Goal: Task Accomplishment & Management: Manage account settings

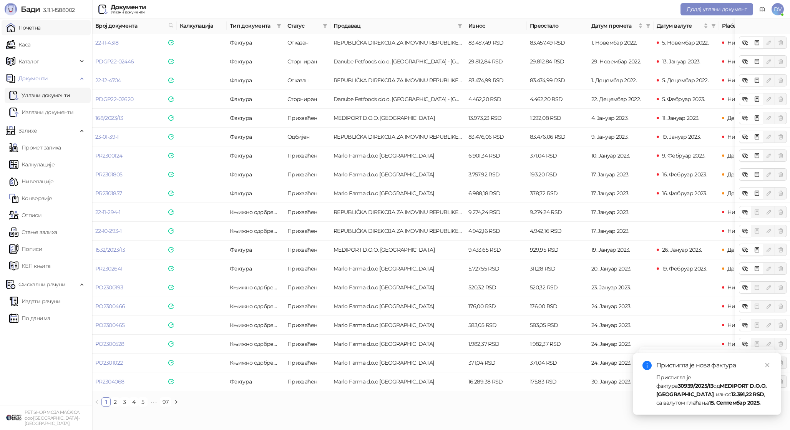
click at [41, 28] on link "Почетна" at bounding box center [23, 27] width 35 height 15
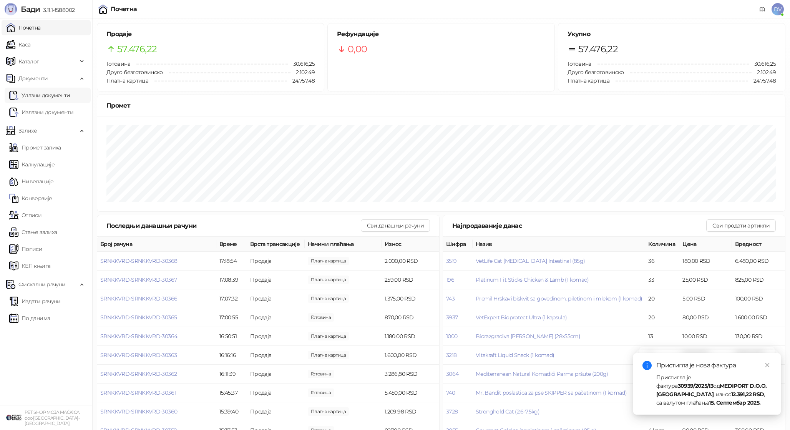
click at [70, 95] on link "Улазни документи" at bounding box center [39, 95] width 61 height 15
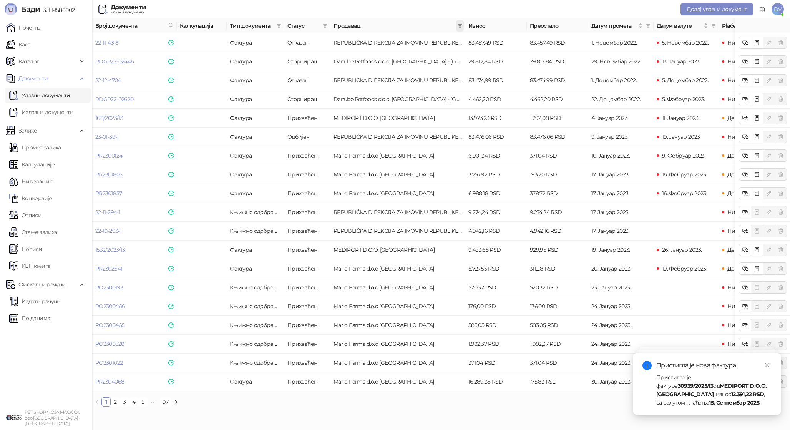
click at [461, 21] on span at bounding box center [460, 26] width 8 height 12
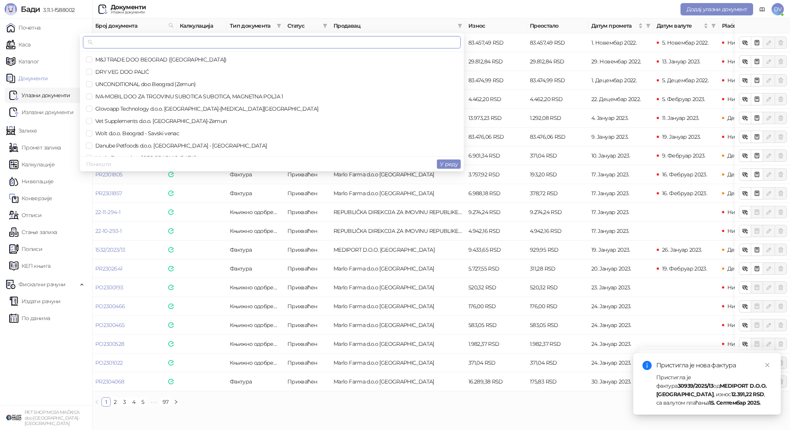
click at [406, 44] on input "text" at bounding box center [276, 42] width 362 height 8
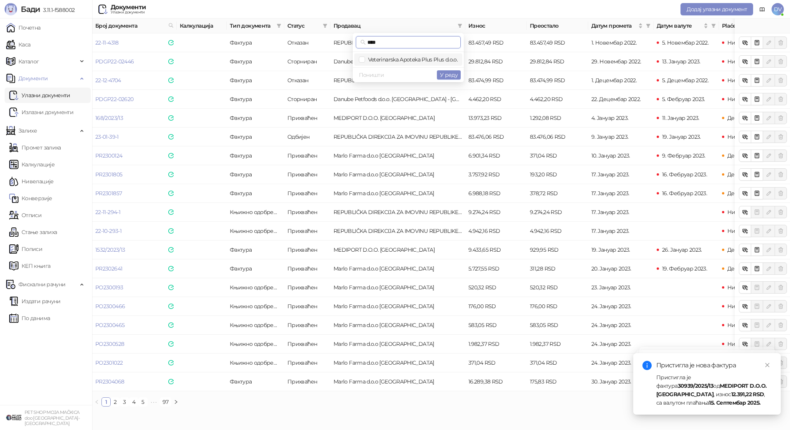
type input "****"
click at [429, 58] on span "Veterinarska Apoteka Plus Plus d.o.o." at bounding box center [411, 59] width 93 height 7
click at [454, 72] on span "У реду" at bounding box center [449, 74] width 18 height 7
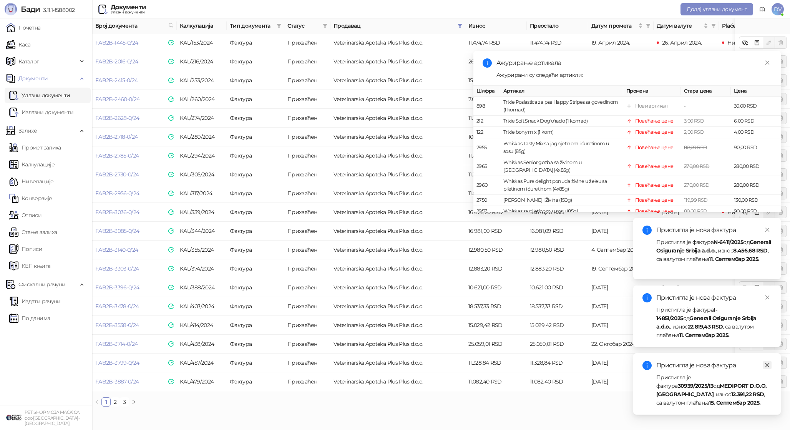
click at [768, 364] on icon "close" at bounding box center [768, 365] width 4 height 4
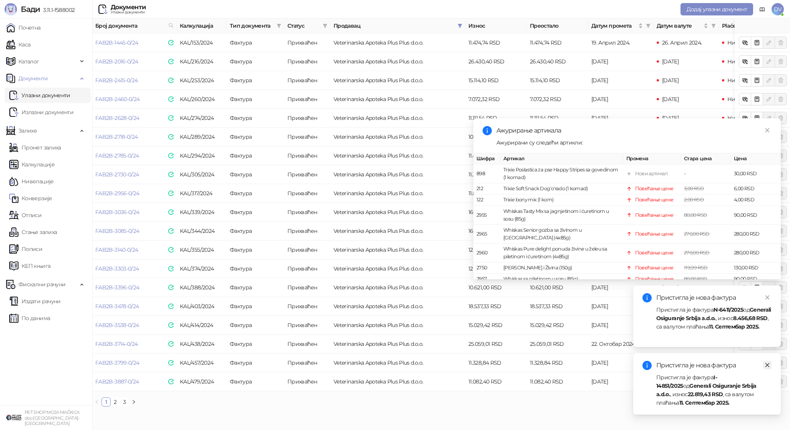
click at [768, 363] on icon "close" at bounding box center [767, 364] width 5 height 5
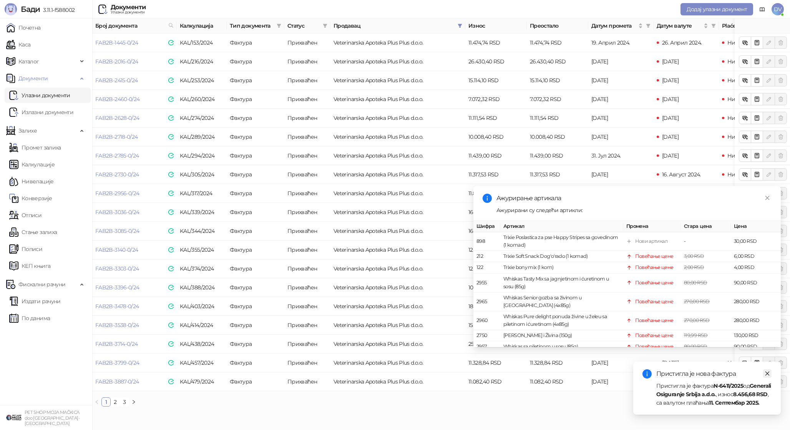
click at [768, 371] on icon "close" at bounding box center [767, 373] width 5 height 5
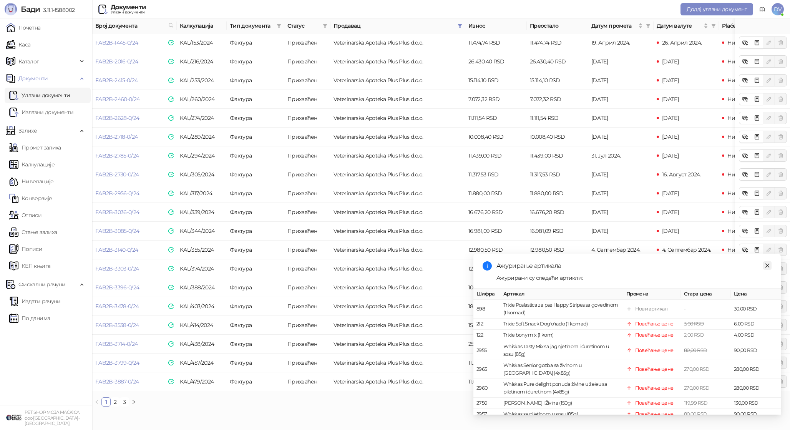
click at [770, 267] on link "Close" at bounding box center [767, 265] width 8 height 8
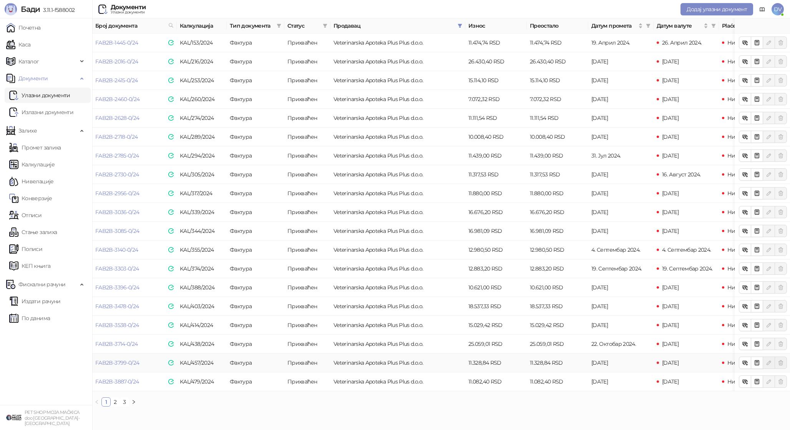
scroll to position [0, 0]
click at [123, 403] on link "3" at bounding box center [124, 402] width 8 height 8
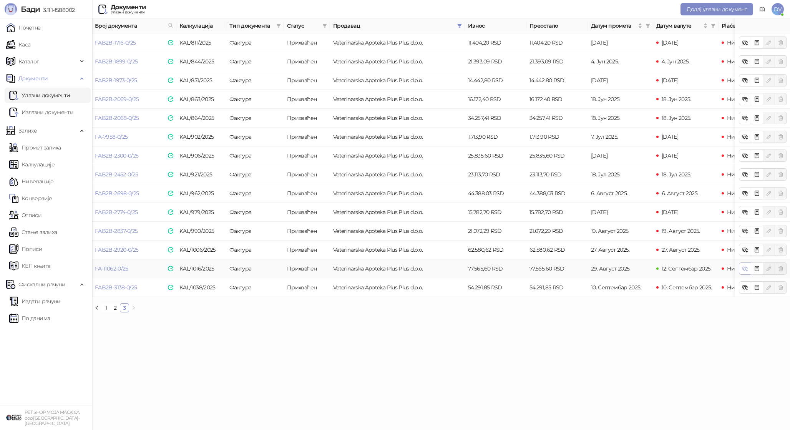
click at [745, 270] on icon "button" at bounding box center [745, 269] width 6 height 6
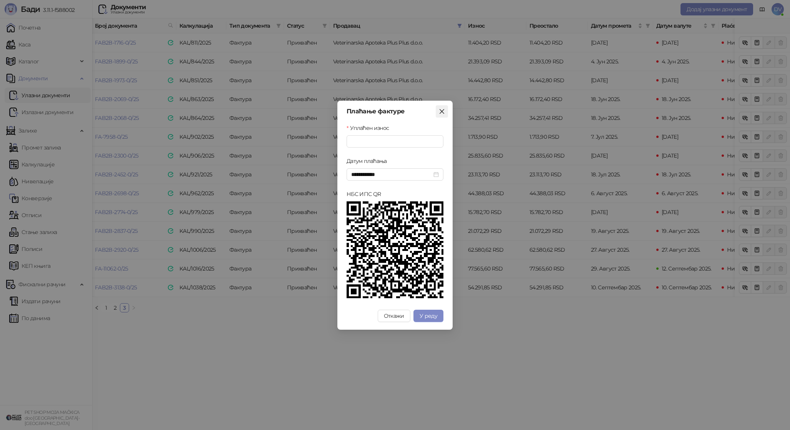
click at [443, 111] on icon "close" at bounding box center [442, 111] width 6 height 6
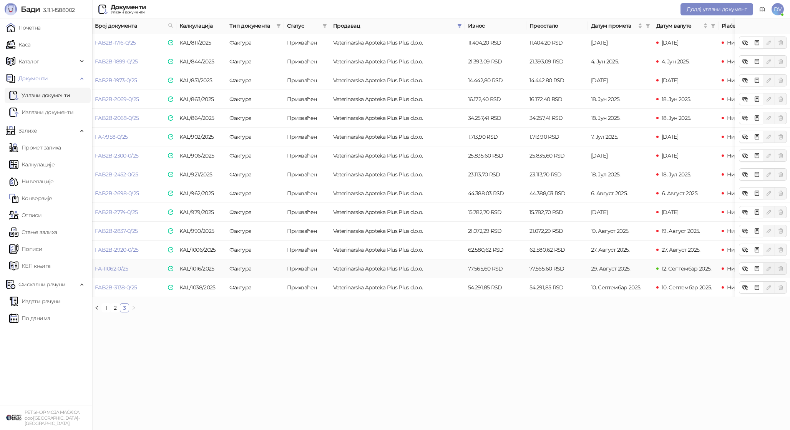
click at [443, 111] on div "**********" at bounding box center [395, 215] width 790 height 430
click at [457, 24] on icon "filter" at bounding box center [459, 25] width 5 height 5
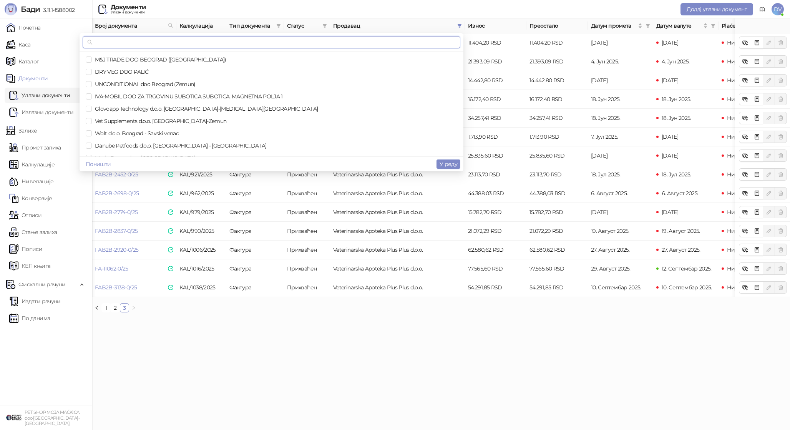
click at [401, 44] on input "text" at bounding box center [275, 42] width 362 height 8
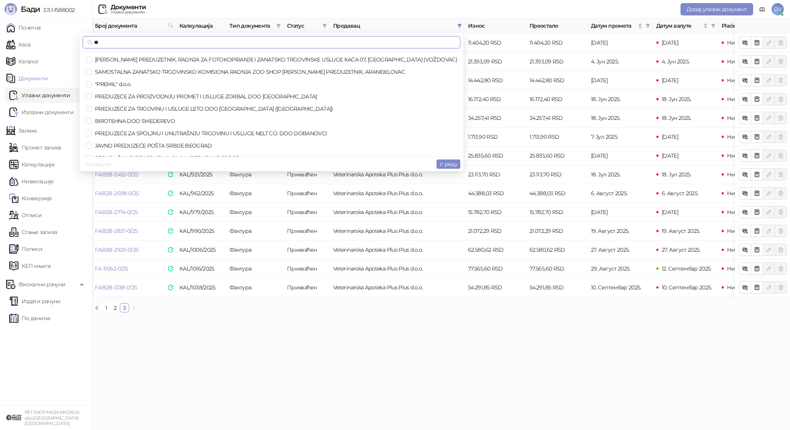
type input "**"
click at [111, 163] on span "Поништи" at bounding box center [98, 164] width 25 height 7
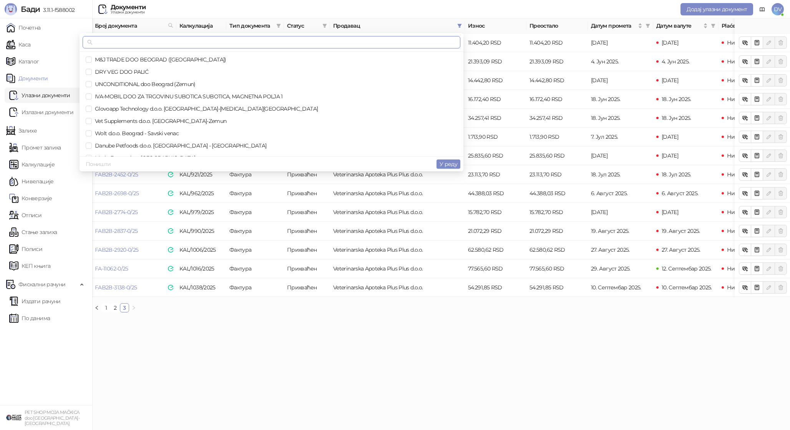
click at [181, 43] on input "text" at bounding box center [275, 42] width 362 height 8
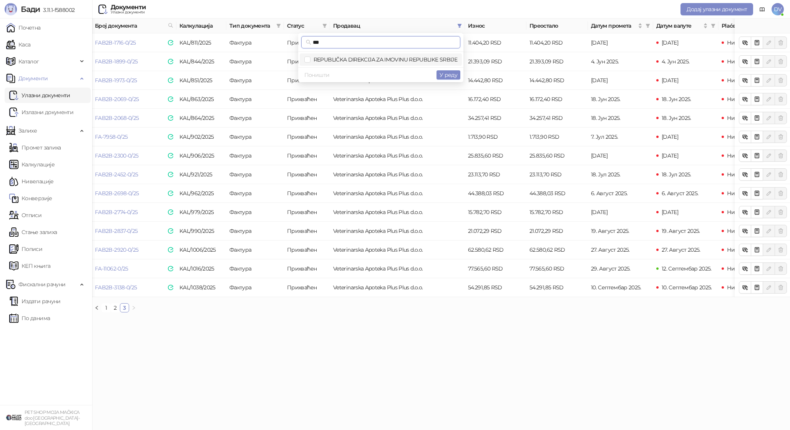
type input "***"
click at [332, 58] on span "REPUBLIČKA DIREKCIJA ZA IMOVINU REPUBLIKE SRBIJE" at bounding box center [384, 59] width 147 height 7
click at [450, 70] on button "У реду" at bounding box center [449, 74] width 24 height 9
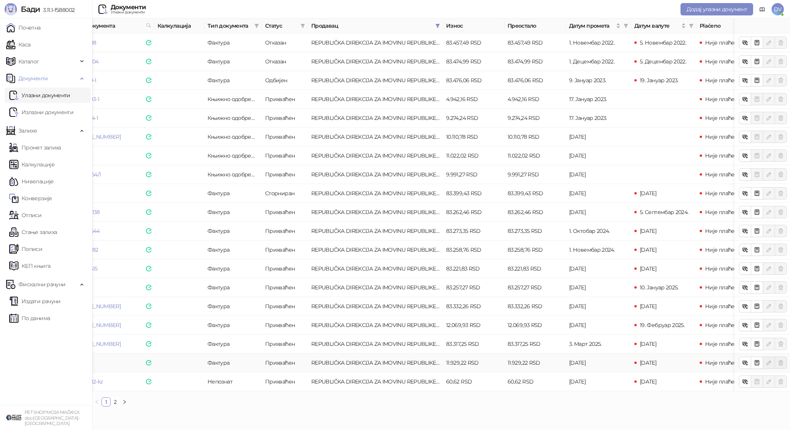
scroll to position [0, 32]
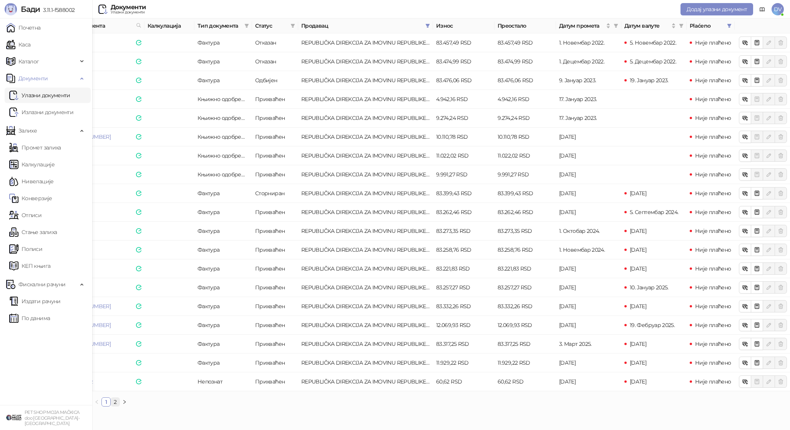
click at [115, 401] on link "2" at bounding box center [115, 402] width 8 height 8
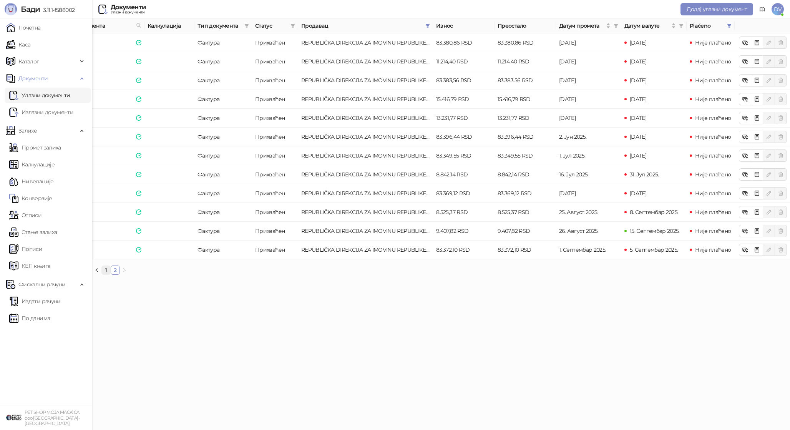
click at [104, 266] on link "1" at bounding box center [106, 270] width 8 height 8
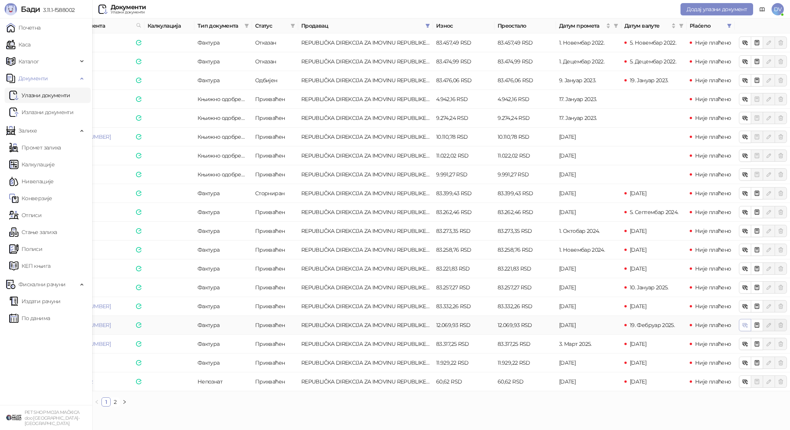
click at [740, 325] on button "button" at bounding box center [745, 325] width 12 height 12
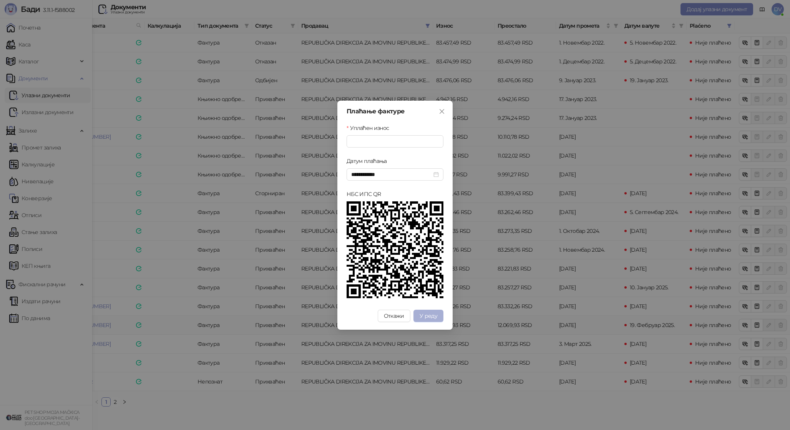
click at [430, 313] on span "У реду" at bounding box center [429, 316] width 18 height 7
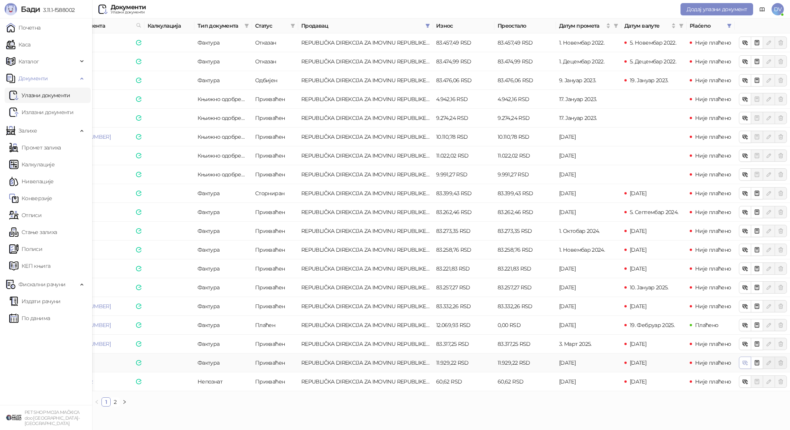
click at [745, 363] on icon "button" at bounding box center [746, 364] width 3 height 3
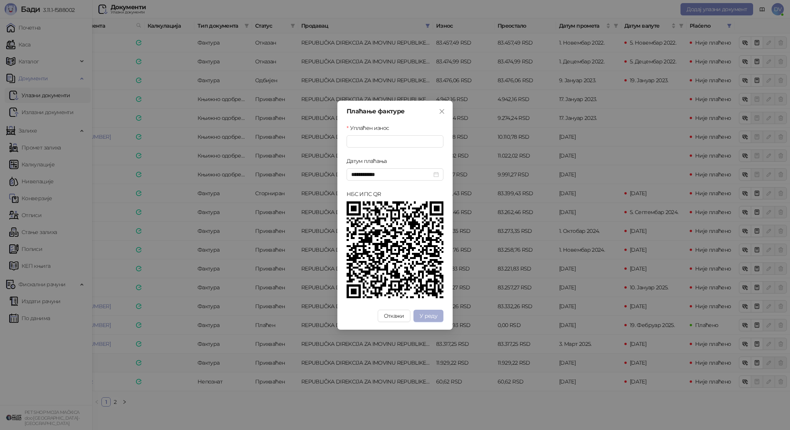
click at [431, 311] on button "У реду" at bounding box center [429, 316] width 30 height 12
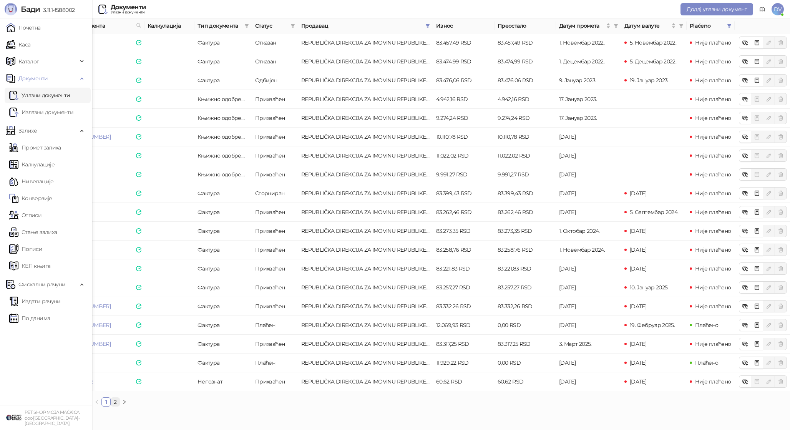
click at [118, 402] on link "2" at bounding box center [115, 402] width 8 height 8
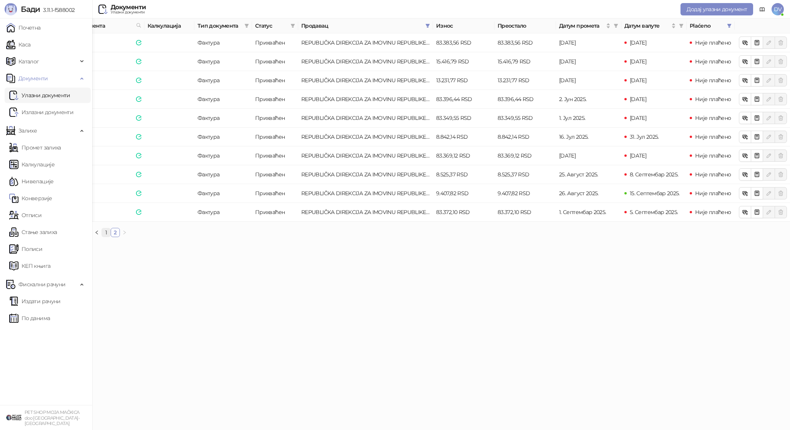
click at [106, 233] on link "1" at bounding box center [106, 232] width 8 height 8
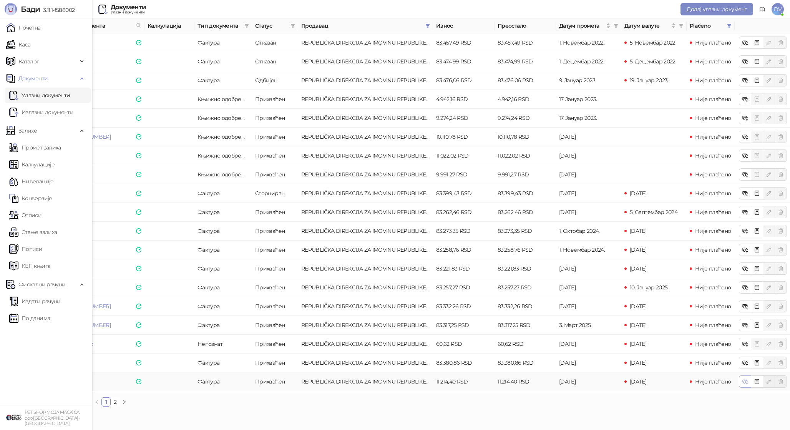
click at [745, 383] on icon "button" at bounding box center [745, 382] width 6 height 6
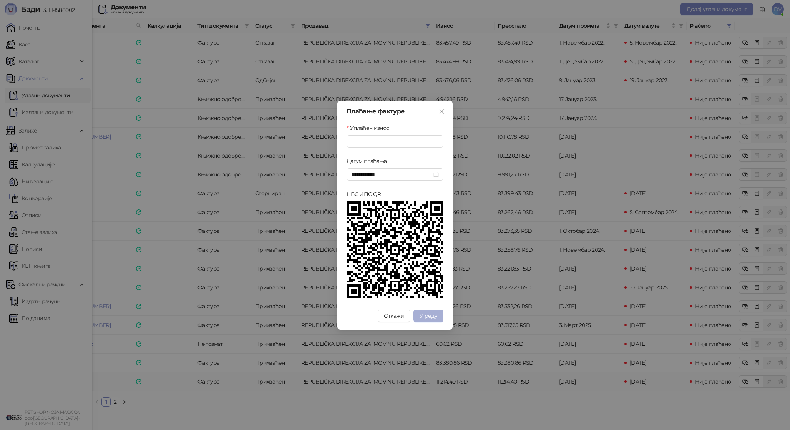
click at [427, 311] on button "У реду" at bounding box center [429, 316] width 30 height 12
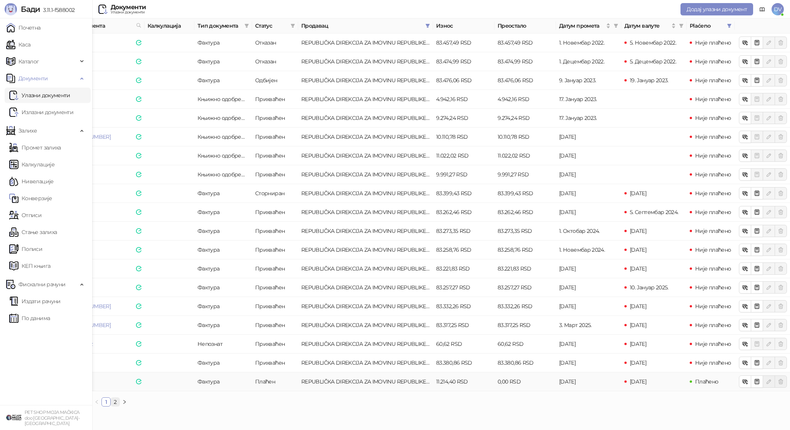
click at [112, 400] on link "2" at bounding box center [115, 402] width 8 height 8
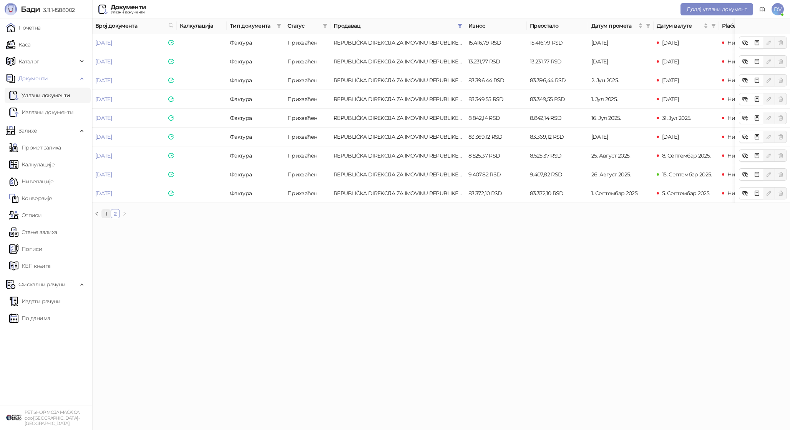
click at [106, 213] on link "1" at bounding box center [106, 213] width 8 height 8
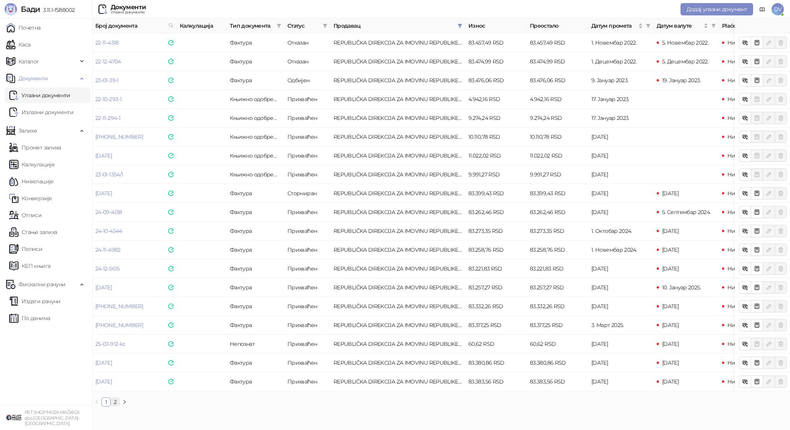
click at [115, 399] on link "2" at bounding box center [115, 402] width 8 height 8
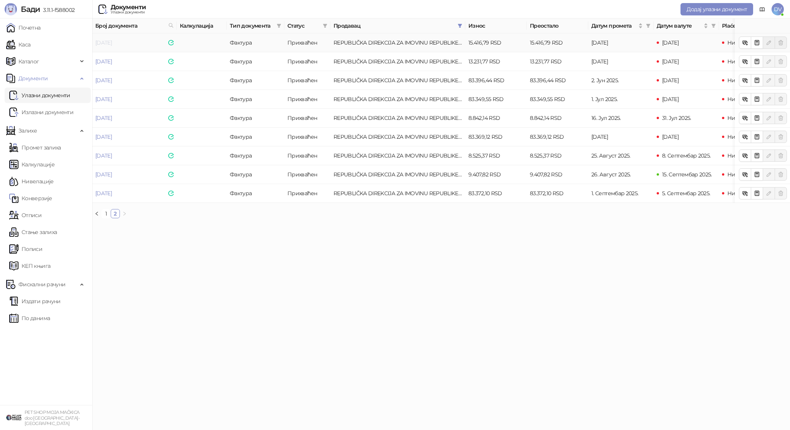
click at [112, 42] on link "[DATE]" at bounding box center [103, 42] width 17 height 7
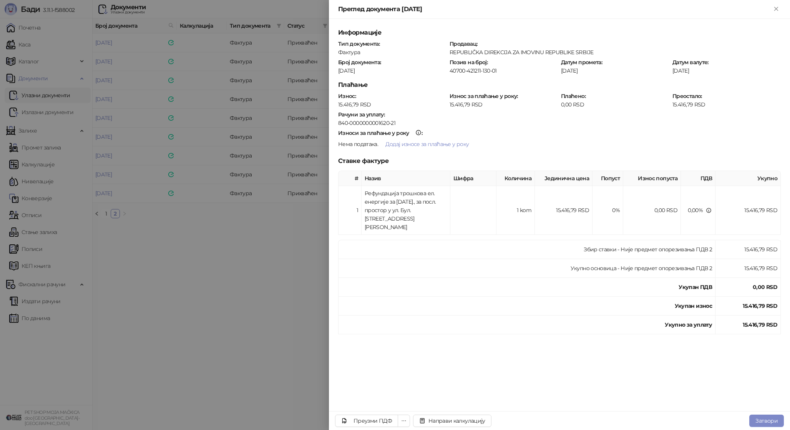
click at [164, 187] on div at bounding box center [395, 215] width 790 height 430
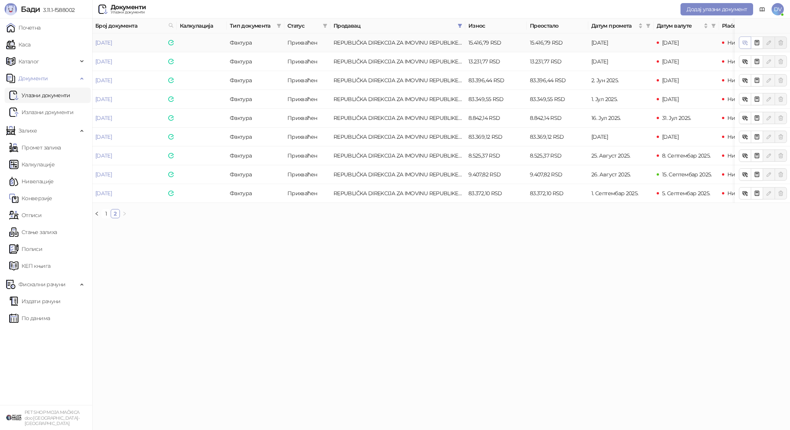
click at [746, 43] on icon "button" at bounding box center [746, 44] width 3 height 3
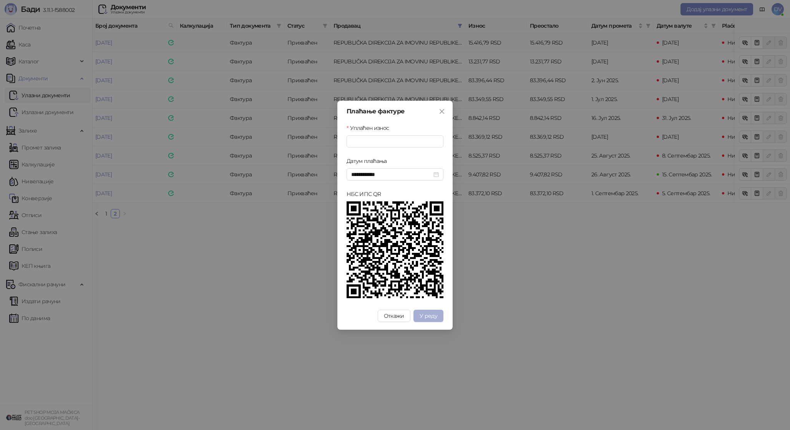
click at [429, 311] on button "У реду" at bounding box center [429, 316] width 30 height 12
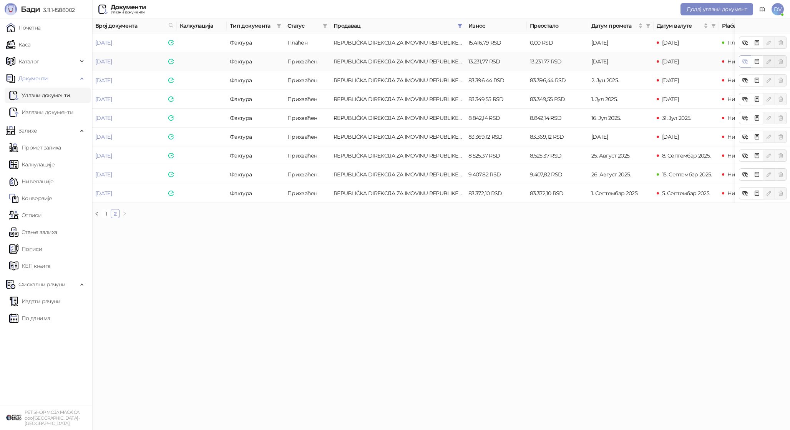
click at [743, 59] on icon "button" at bounding box center [745, 61] width 6 height 6
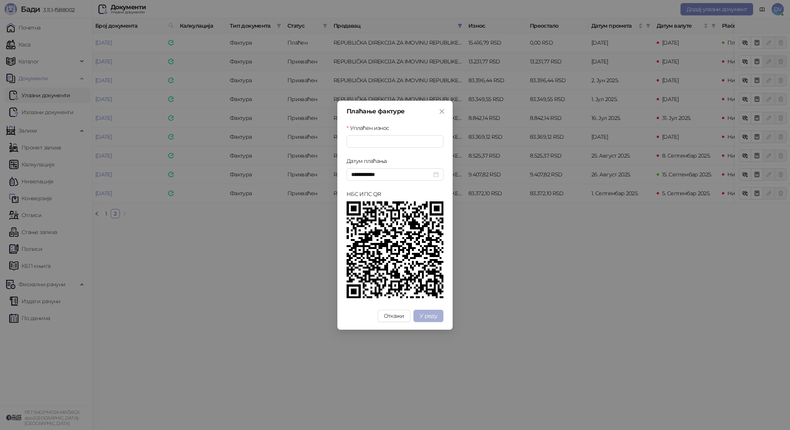
click at [436, 314] on span "У реду" at bounding box center [429, 316] width 18 height 7
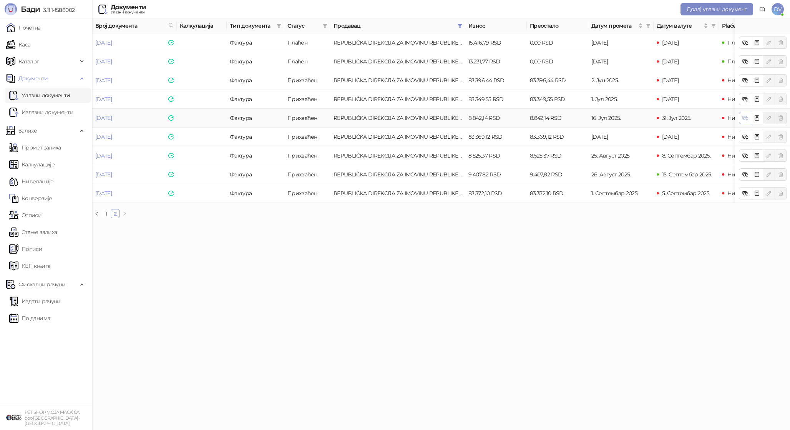
click at [744, 118] on icon "button" at bounding box center [745, 118] width 3 height 3
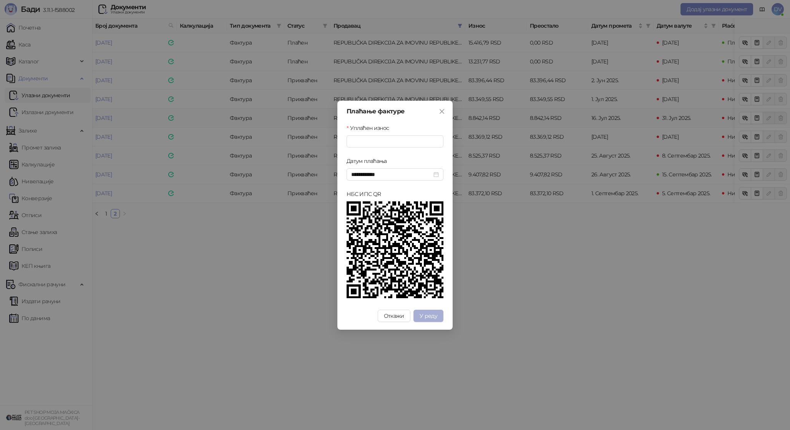
click at [431, 313] on span "У реду" at bounding box center [429, 316] width 18 height 7
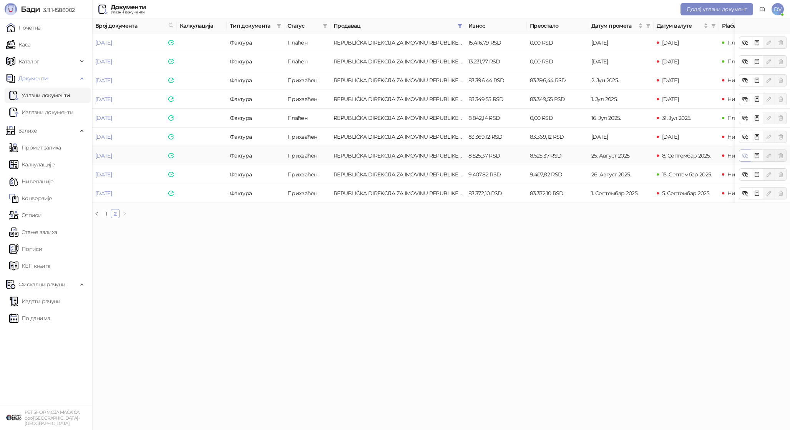
click at [745, 155] on icon "button" at bounding box center [745, 156] width 3 height 3
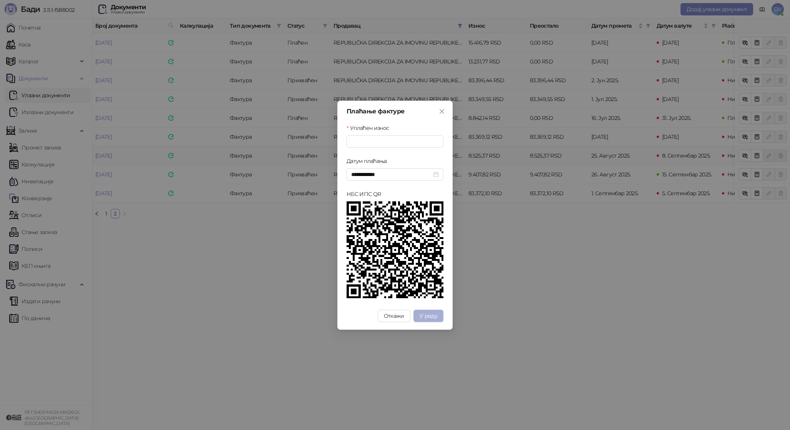
click at [431, 316] on span "У реду" at bounding box center [429, 316] width 18 height 7
